Goal: Transaction & Acquisition: Purchase product/service

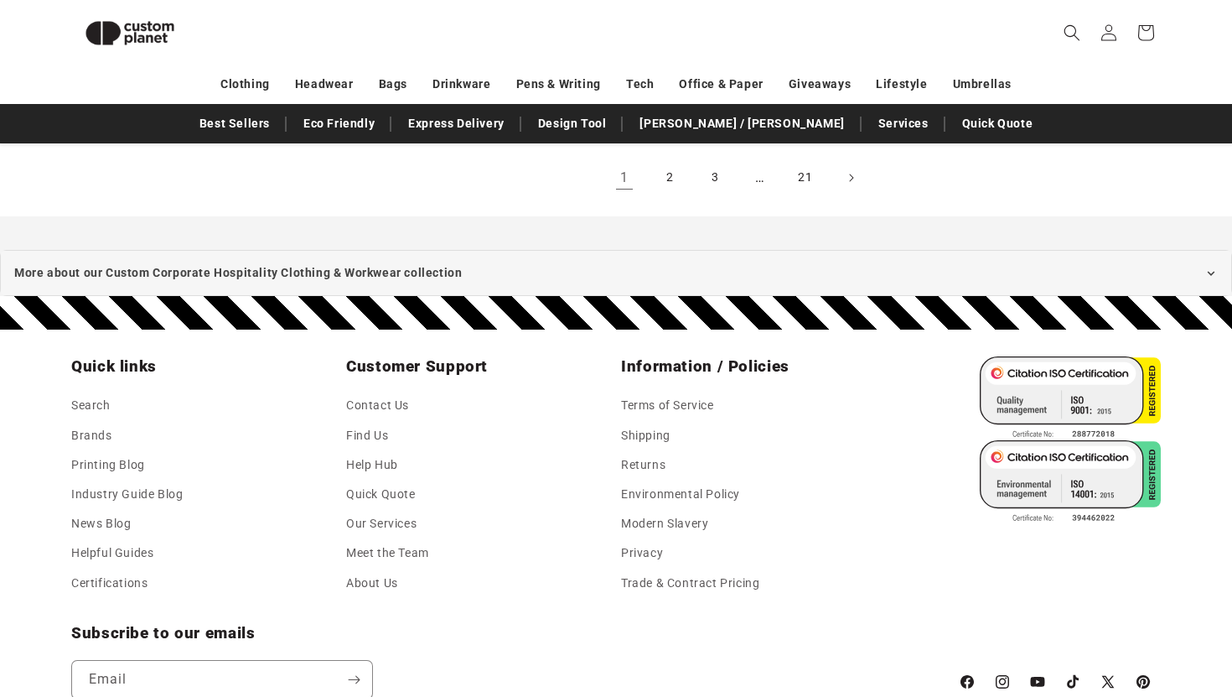
scroll to position [2007, 0]
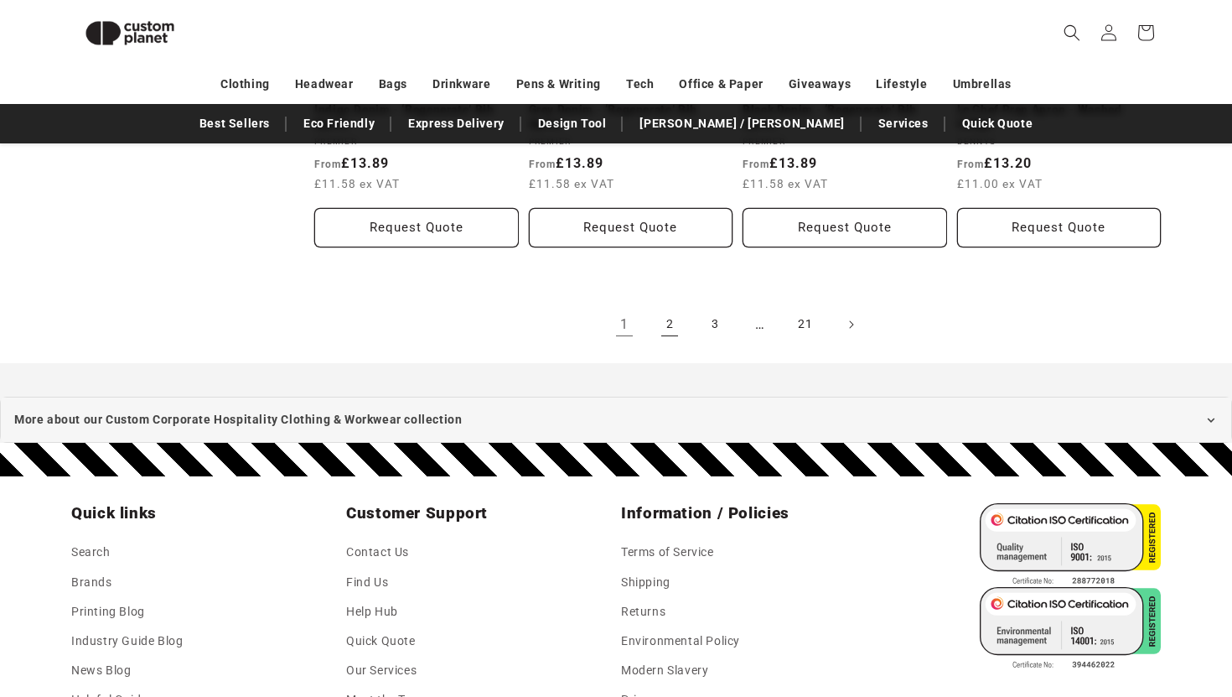
click at [671, 330] on link "2" at bounding box center [669, 324] width 37 height 37
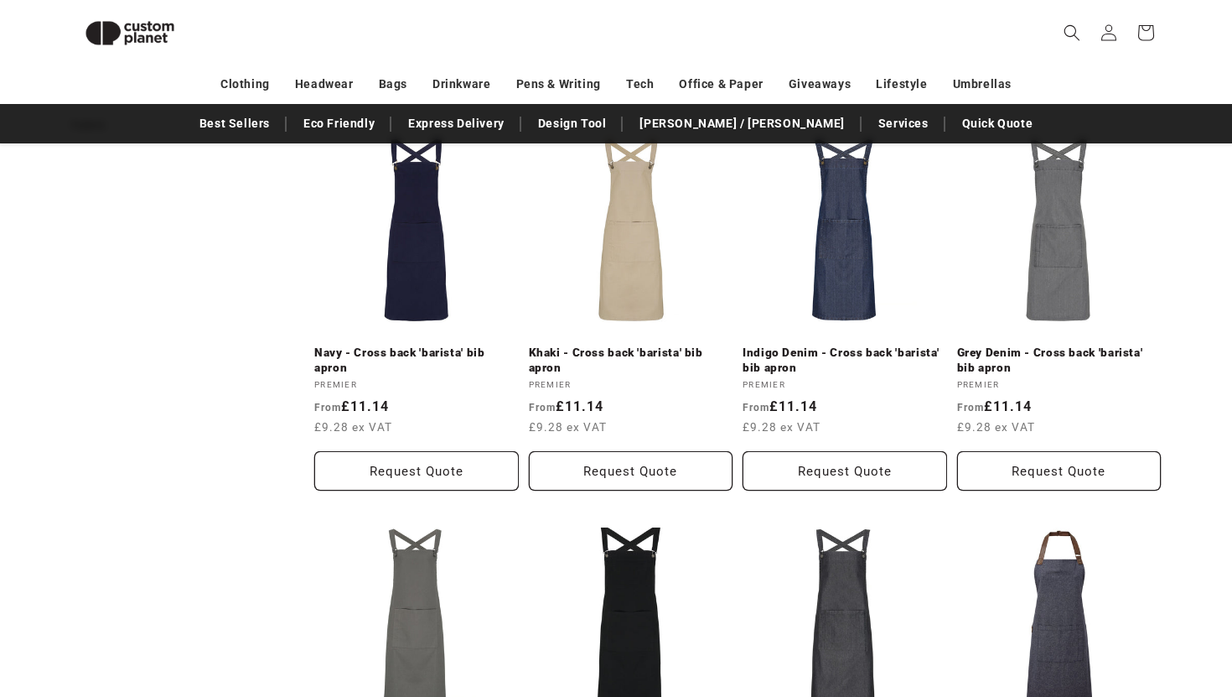
scroll to position [922, 0]
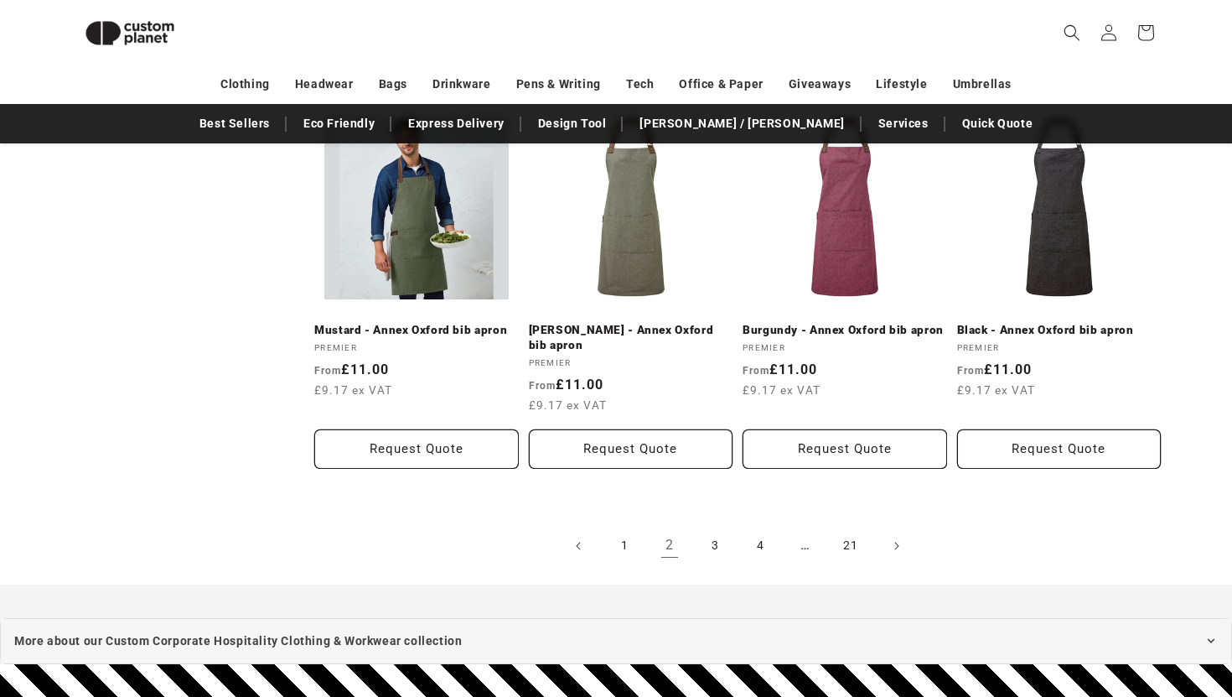
scroll to position [1842, 0]
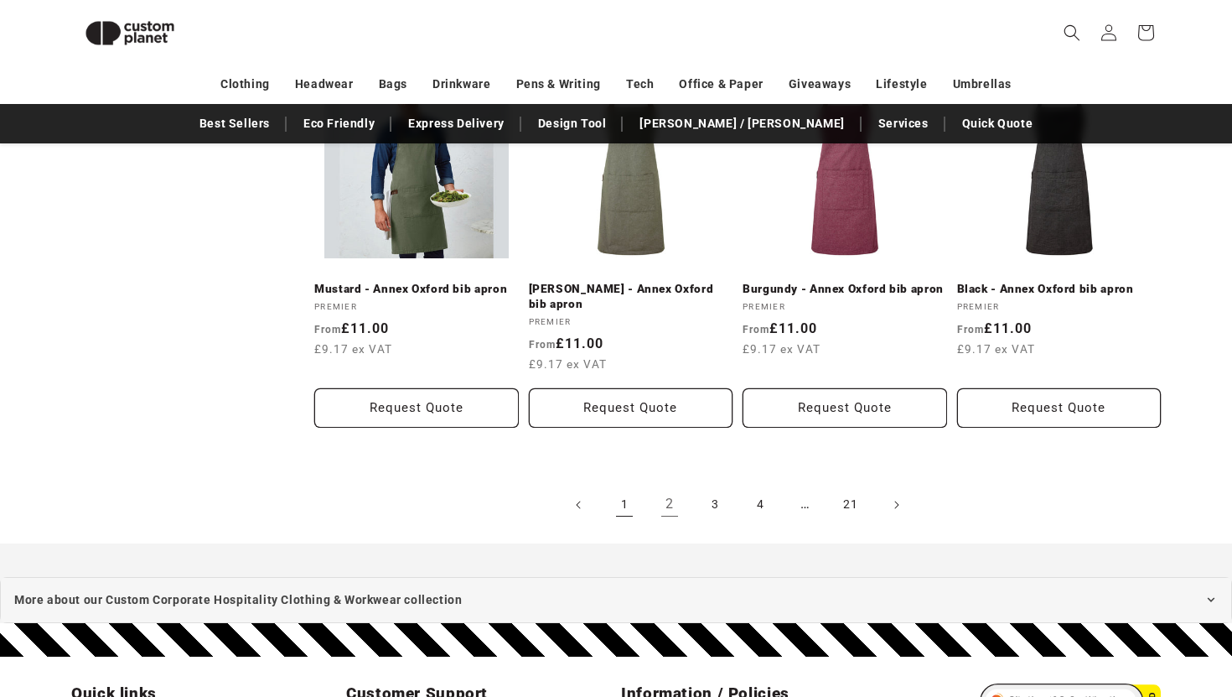
click at [636, 486] on link "1" at bounding box center [624, 504] width 37 height 37
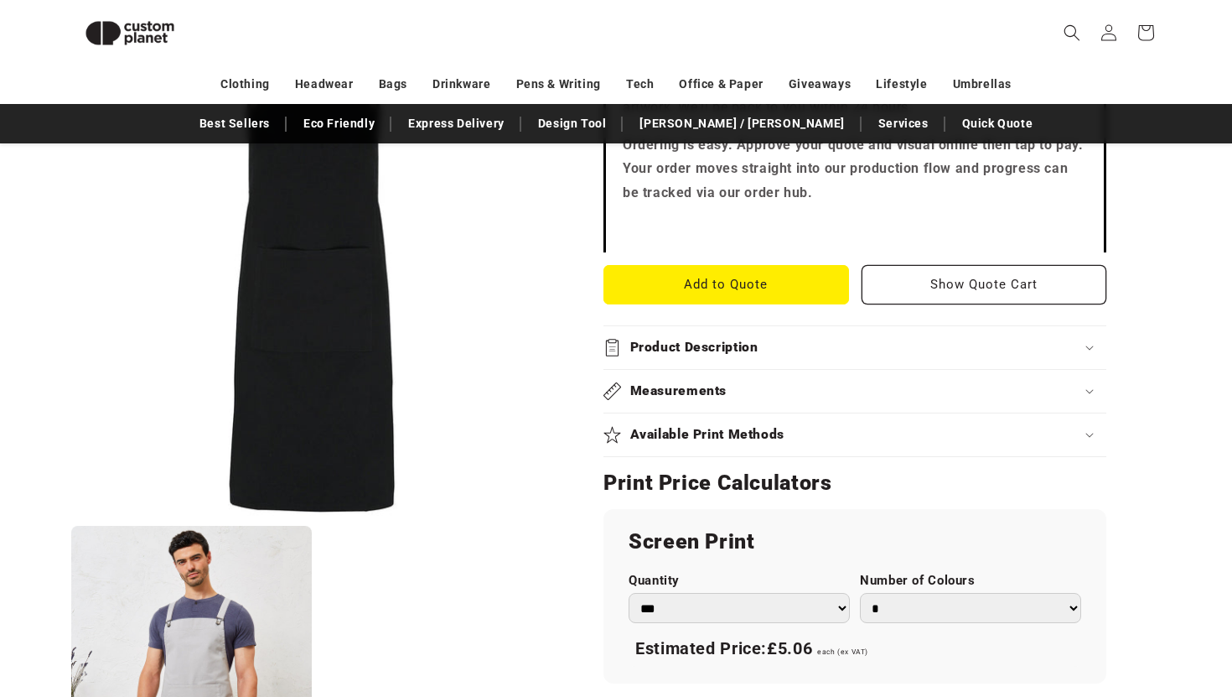
scroll to position [597, 0]
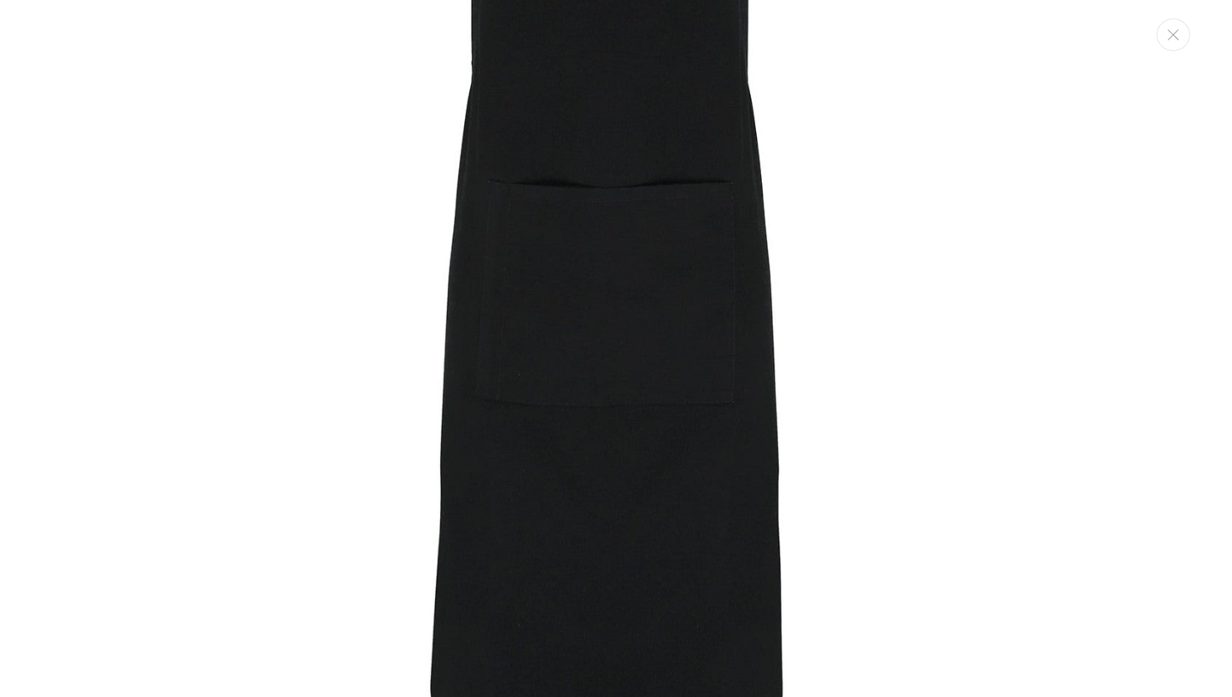
scroll to position [0, 0]
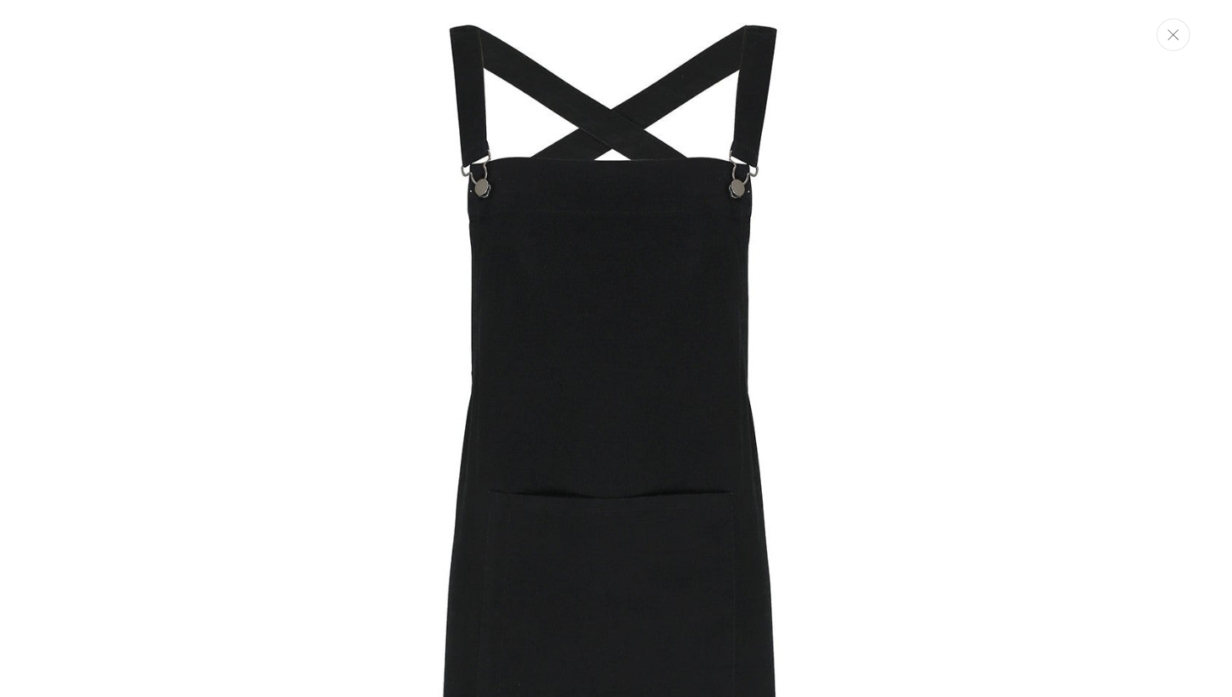
click at [1177, 37] on icon "Close" at bounding box center [1174, 34] width 12 height 11
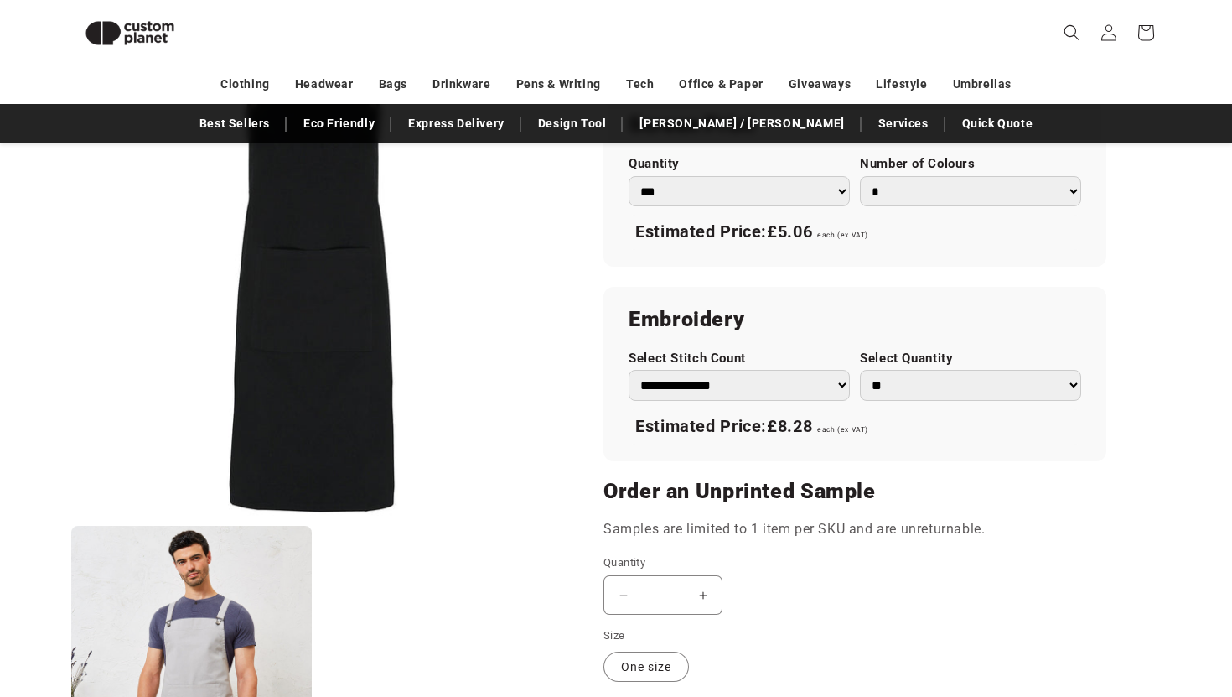
scroll to position [995, 0]
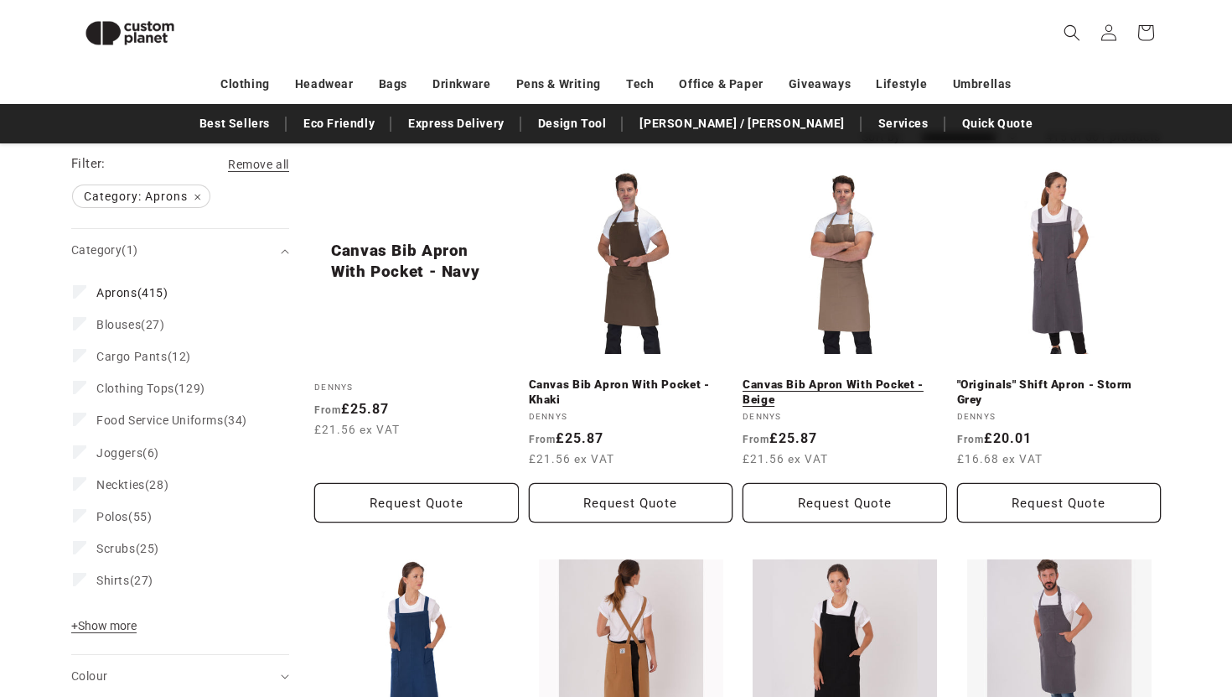
scroll to position [186, 0]
click at [849, 376] on link "Canvas Bib Apron With Pocket - Beige" at bounding box center [845, 390] width 205 height 29
